Goal: Transaction & Acquisition: Download file/media

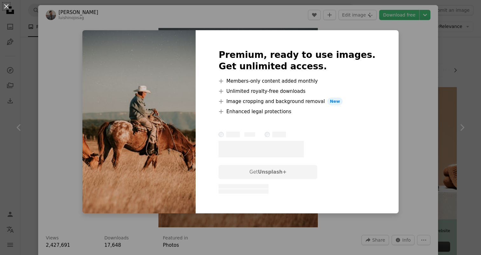
scroll to position [310, 0]
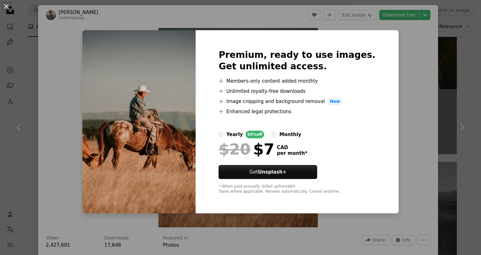
click at [407, 144] on div "An X shape Premium, ready to use images. Get unlimited access. A plus sign Memb…" at bounding box center [240, 127] width 481 height 255
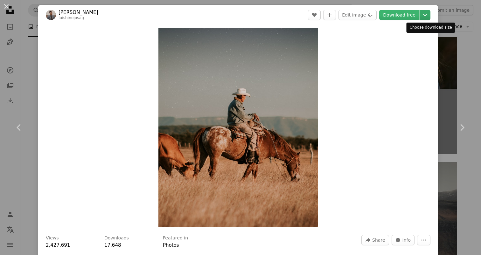
click at [427, 17] on icon "Chevron down" at bounding box center [425, 15] width 10 height 8
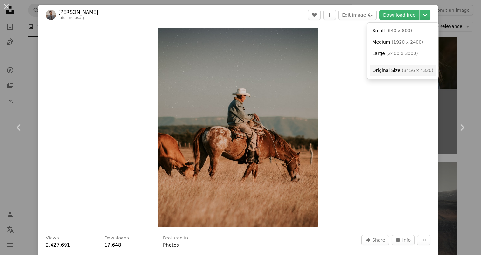
click at [392, 70] on span "Original Size" at bounding box center [386, 70] width 28 height 5
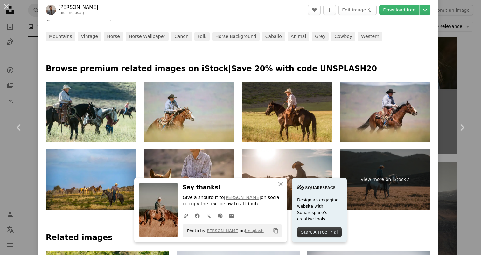
scroll to position [312, 0]
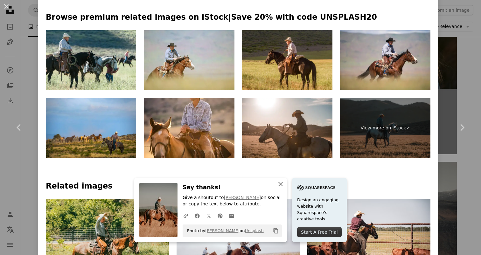
click at [283, 184] on icon "An X shape" at bounding box center [281, 184] width 8 height 8
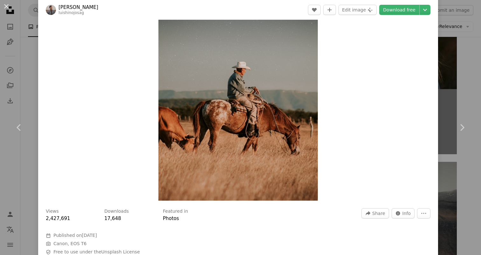
scroll to position [0, 0]
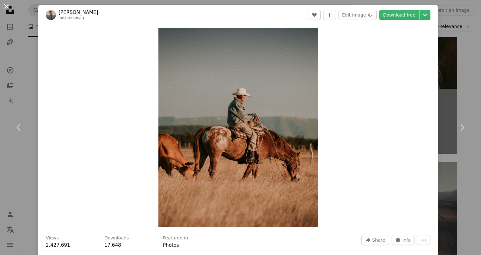
click at [5, 6] on button "An X shape" at bounding box center [7, 7] width 8 height 8
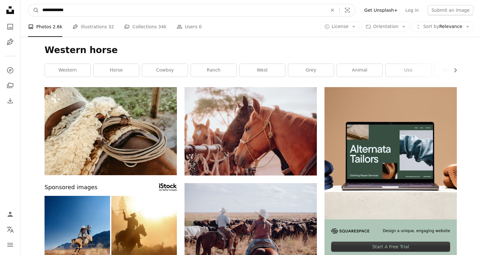
click at [105, 15] on input "**********" at bounding box center [182, 10] width 286 height 12
drag, startPoint x: 73, startPoint y: 8, endPoint x: 77, endPoint y: 10, distance: 4.8
click at [77, 10] on input "**********" at bounding box center [182, 10] width 286 height 12
drag, startPoint x: 79, startPoint y: 10, endPoint x: 34, endPoint y: 10, distance: 44.9
click at [39, 10] on input "**********" at bounding box center [182, 10] width 286 height 12
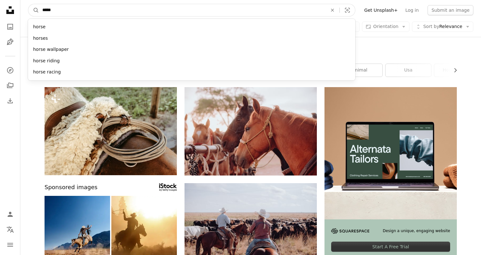
type input "******"
click button "A magnifying glass" at bounding box center [33, 10] width 11 height 12
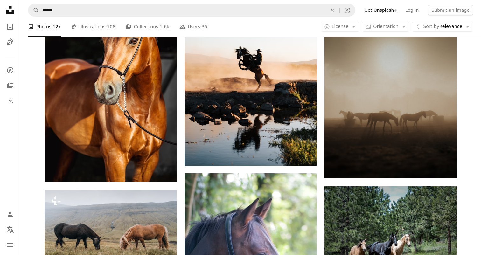
scroll to position [565, 0]
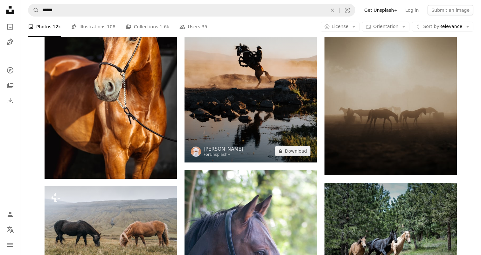
click at [262, 102] on img at bounding box center [250, 63] width 132 height 198
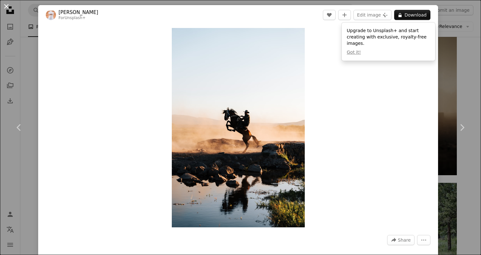
click at [6, 6] on button "An X shape" at bounding box center [7, 7] width 8 height 8
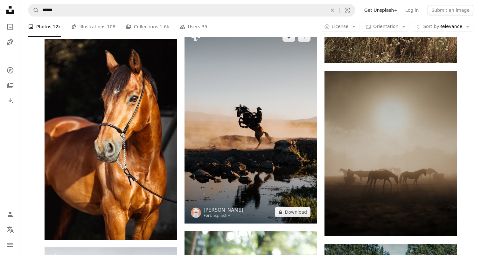
scroll to position [361, 0]
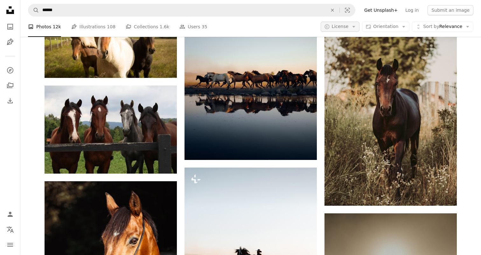
click at [357, 25] on icon "Arrow down" at bounding box center [354, 27] width 6 height 6
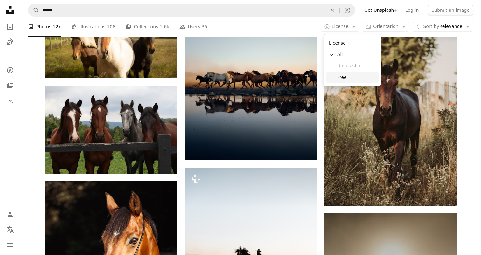
click at [346, 76] on span "Free" at bounding box center [356, 77] width 39 height 6
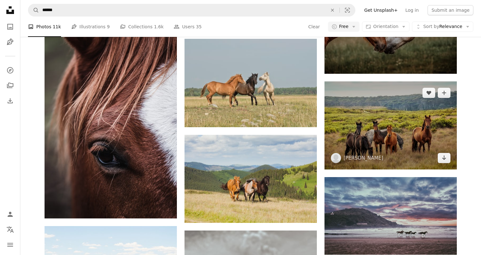
scroll to position [697, 0]
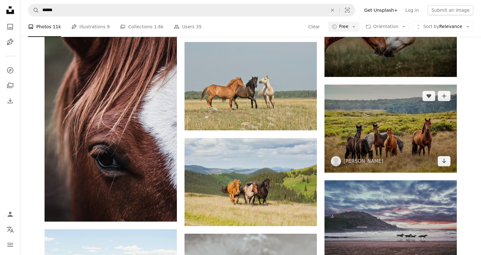
click at [402, 137] on img at bounding box center [390, 129] width 132 height 88
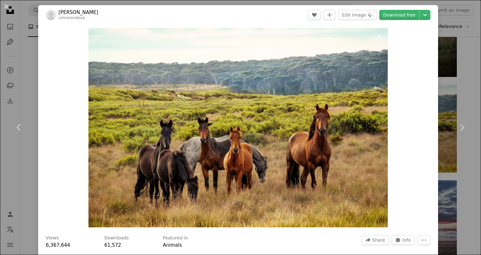
click at [330, 136] on img "Zoom in on this image" at bounding box center [237, 127] width 299 height 199
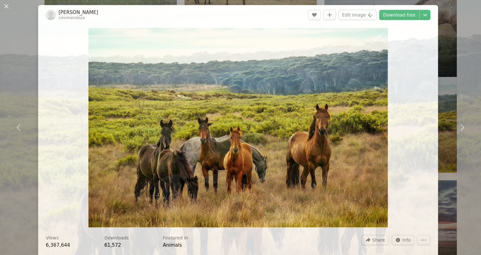
scroll to position [33, 0]
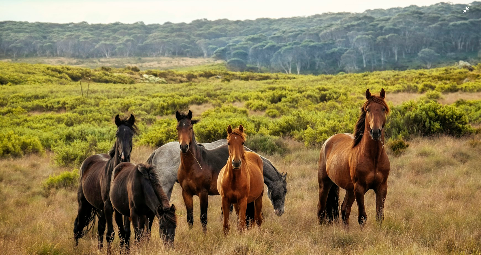
click at [381, 137] on img "Zoom out on this image" at bounding box center [241, 127] width 482 height 321
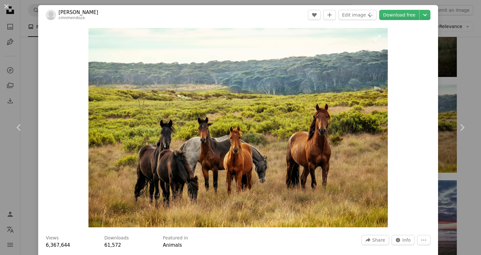
click at [334, 134] on img "Zoom in on this image" at bounding box center [237, 127] width 299 height 199
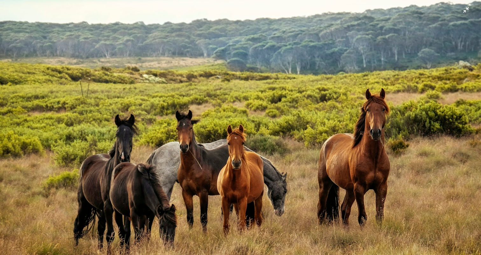
click at [465, 11] on img "Zoom out on this image" at bounding box center [241, 127] width 482 height 321
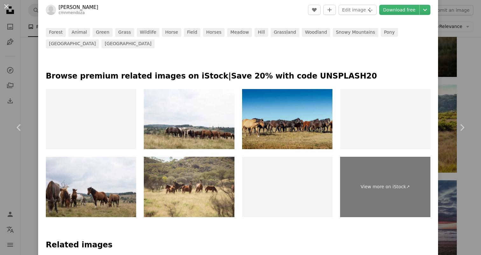
scroll to position [288, 0]
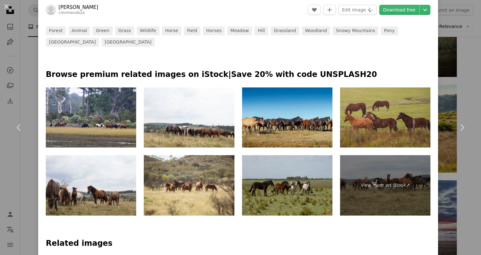
click at [289, 124] on img at bounding box center [287, 117] width 90 height 60
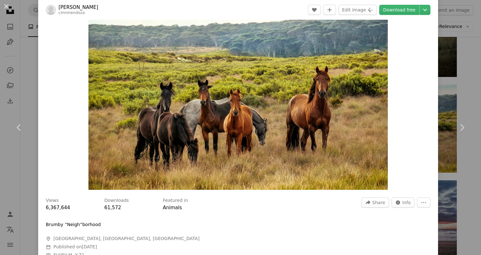
scroll to position [0, 0]
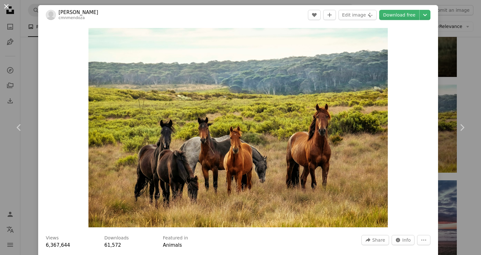
click at [9, 7] on button "An X shape" at bounding box center [7, 7] width 8 height 8
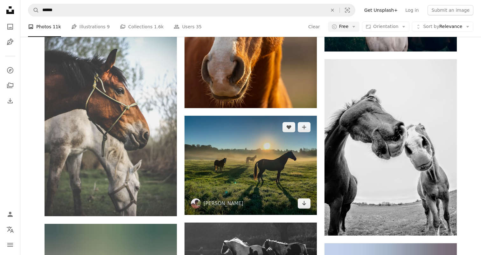
scroll to position [1267, 0]
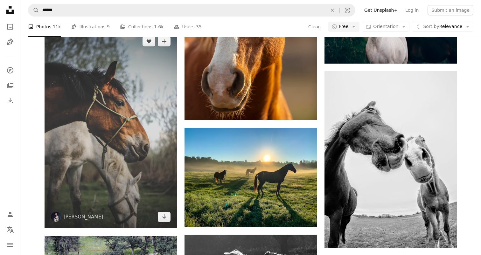
click at [129, 141] on img at bounding box center [111, 129] width 132 height 198
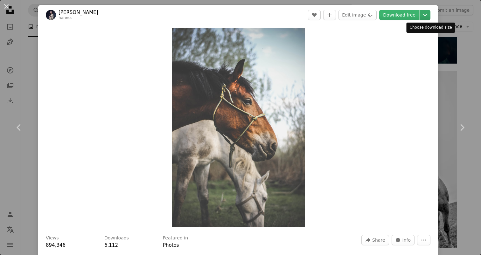
click at [428, 16] on icon "Chevron down" at bounding box center [425, 15] width 10 height 8
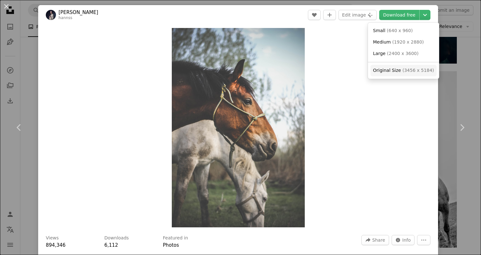
click at [409, 72] on span "( 3456 x 5184 )" at bounding box center [417, 70] width 31 height 5
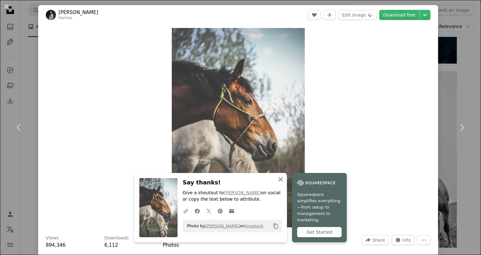
click at [281, 182] on icon "button" at bounding box center [280, 179] width 4 height 4
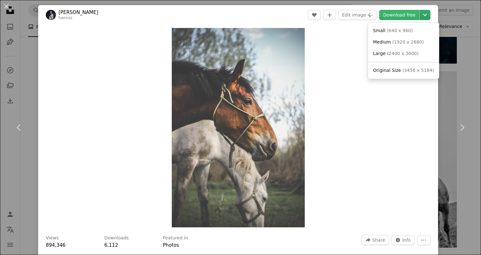
click at [430, 15] on icon "Chevron down" at bounding box center [425, 15] width 10 height 8
click at [377, 122] on dialog "An X shape Chevron left Chevron right [PERSON_NAME] Pulugor hannss A heart A pl…" at bounding box center [240, 127] width 481 height 255
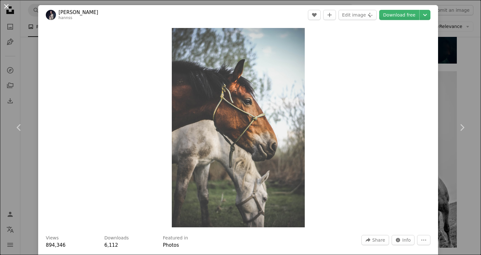
click at [6, 6] on button "An X shape" at bounding box center [7, 7] width 8 height 8
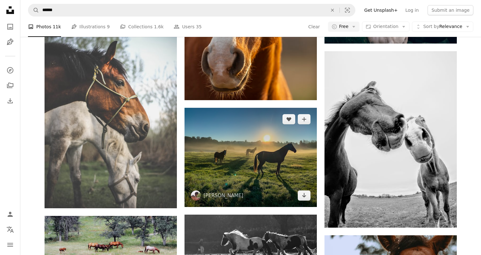
scroll to position [1288, 0]
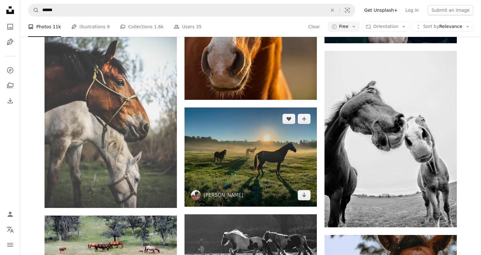
click at [258, 155] on img at bounding box center [250, 157] width 132 height 99
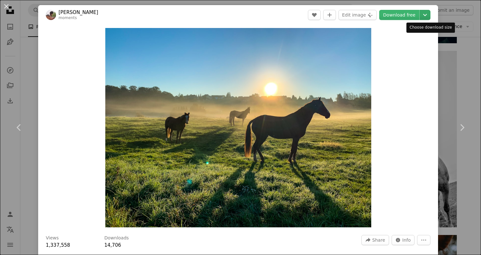
click at [427, 15] on icon "Choose download size" at bounding box center [425, 15] width 4 height 2
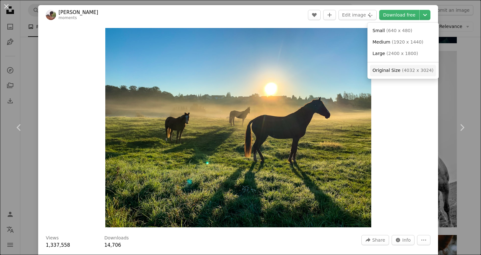
click at [399, 72] on span "Original Size ( 4032 x 3024 )" at bounding box center [402, 70] width 61 height 6
